Goal: Transaction & Acquisition: Subscribe to service/newsletter

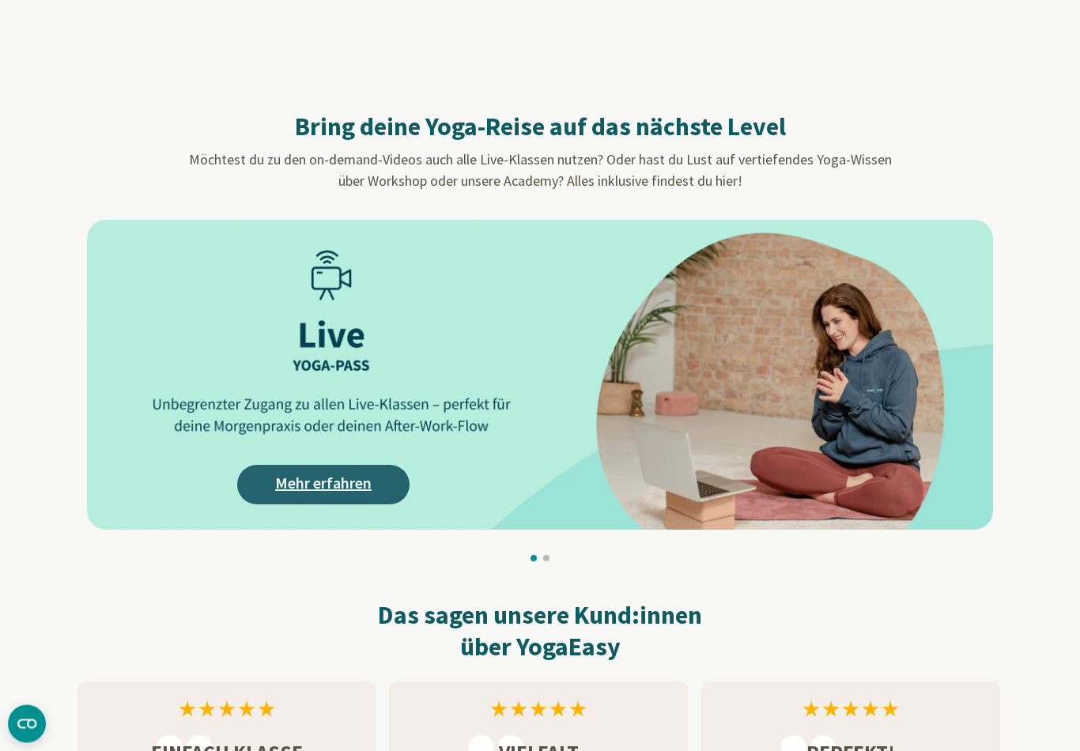
scroll to position [1214, 0]
click at [347, 479] on link "Mehr erfahren" at bounding box center [323, 485] width 172 height 40
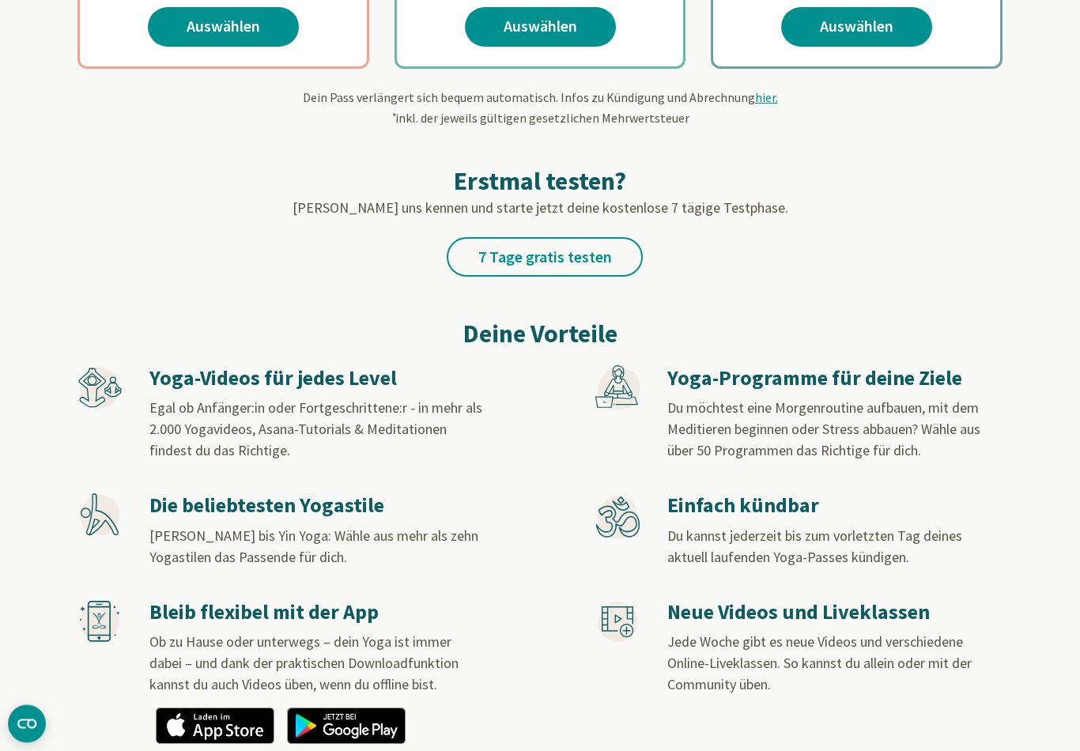
scroll to position [618, 0]
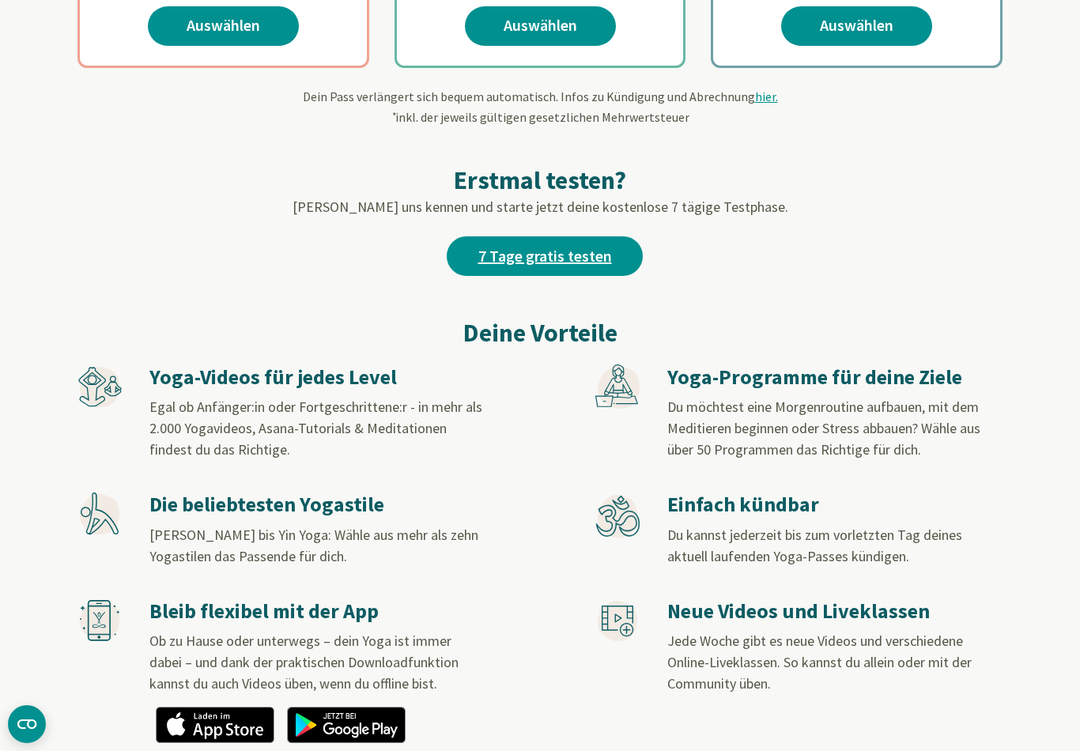
click at [577, 254] on link "7 Tage gratis testen" at bounding box center [545, 256] width 196 height 40
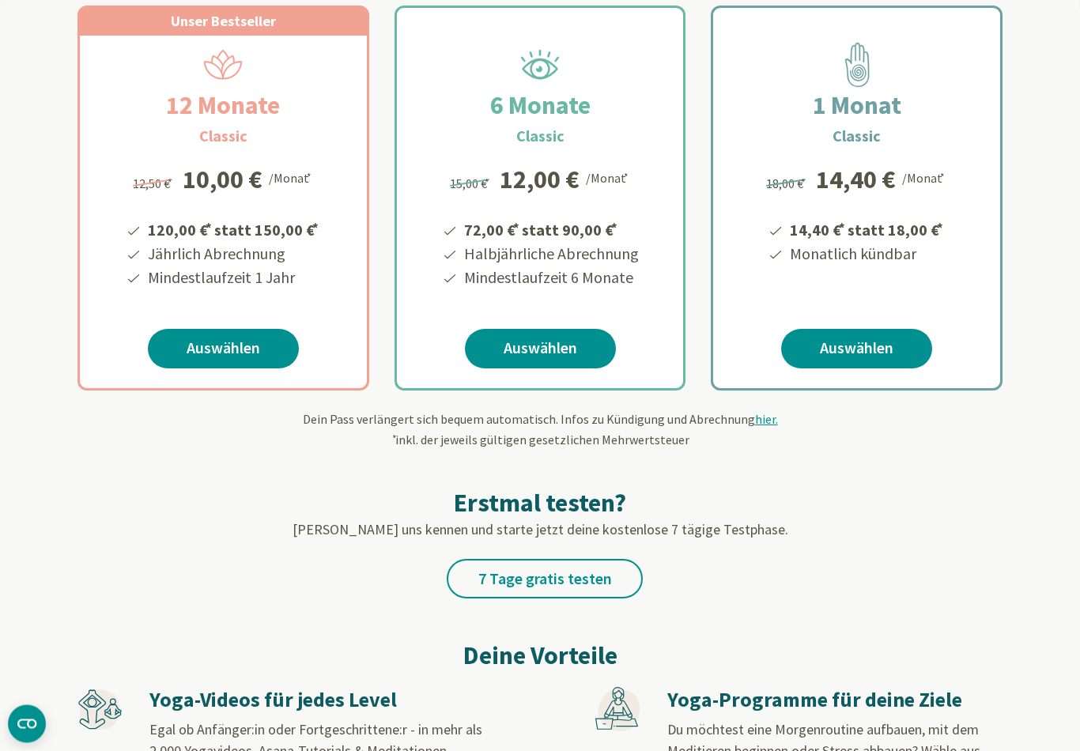
scroll to position [296, 0]
click at [584, 585] on link "7 Tage gratis testen" at bounding box center [545, 579] width 196 height 40
